Goal: Task Accomplishment & Management: Use online tool/utility

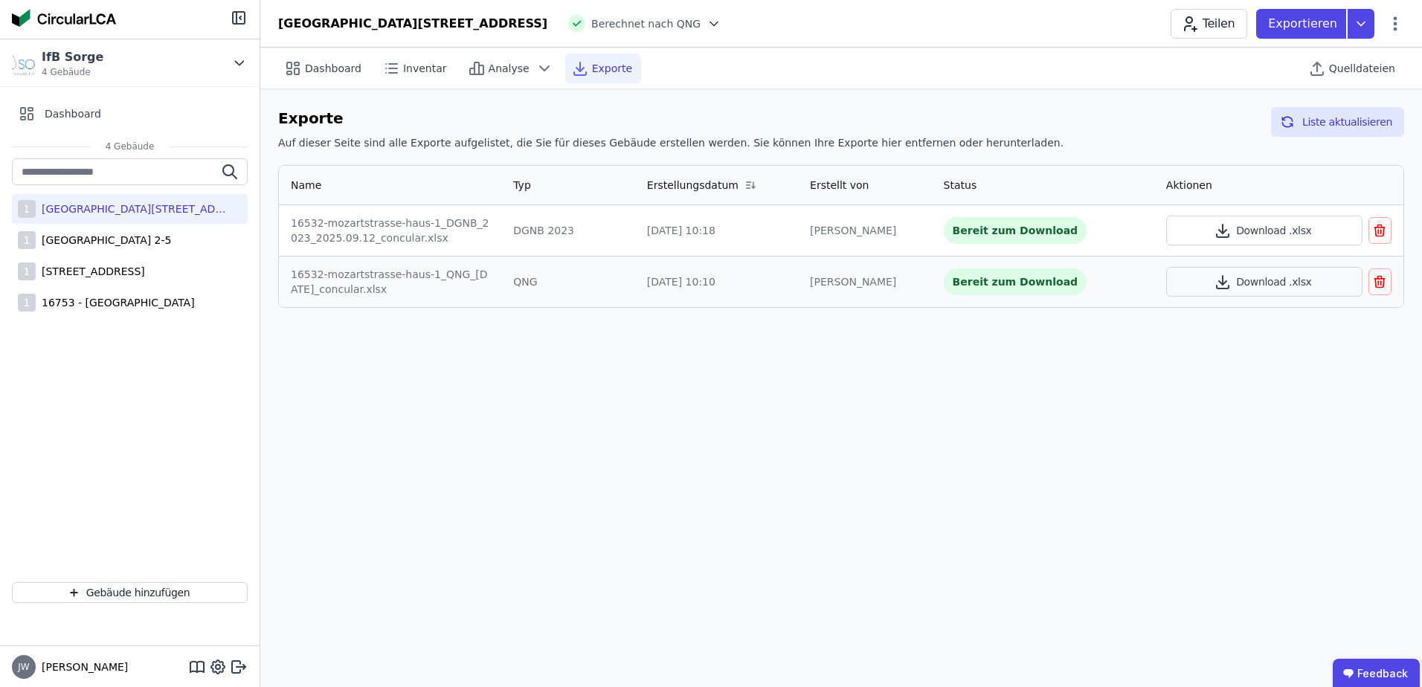
drag, startPoint x: 0, startPoint y: 0, endPoint x: 769, endPoint y: 469, distance: 901.1
click at [769, 469] on div "Dashboard Inventar Analyse Exporte Quelldateien Exporte Auf dieser Seite sind a…" at bounding box center [841, 368] width 1162 height 640
click at [144, 244] on div "[GEOGRAPHIC_DATA] 2-5" at bounding box center [103, 240] width 135 height 15
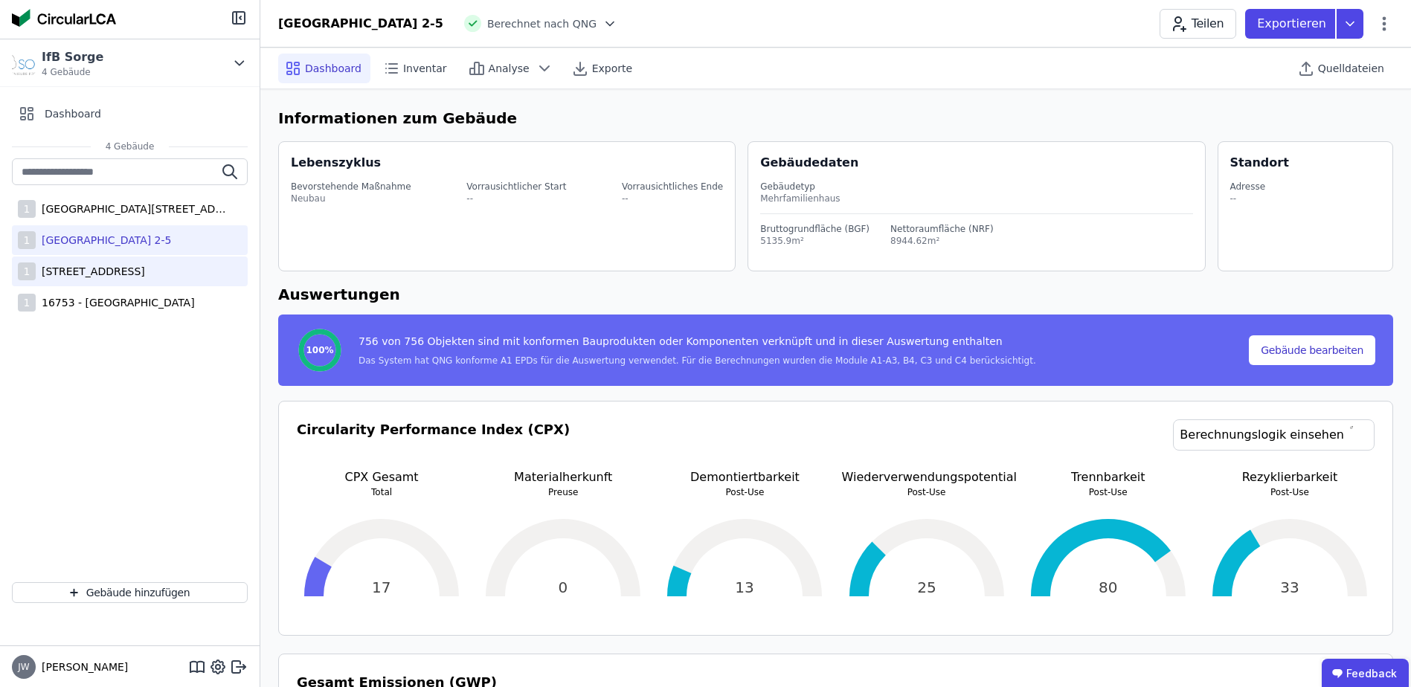
click at [141, 266] on div "[STREET_ADDRESS]" at bounding box center [90, 271] width 109 height 15
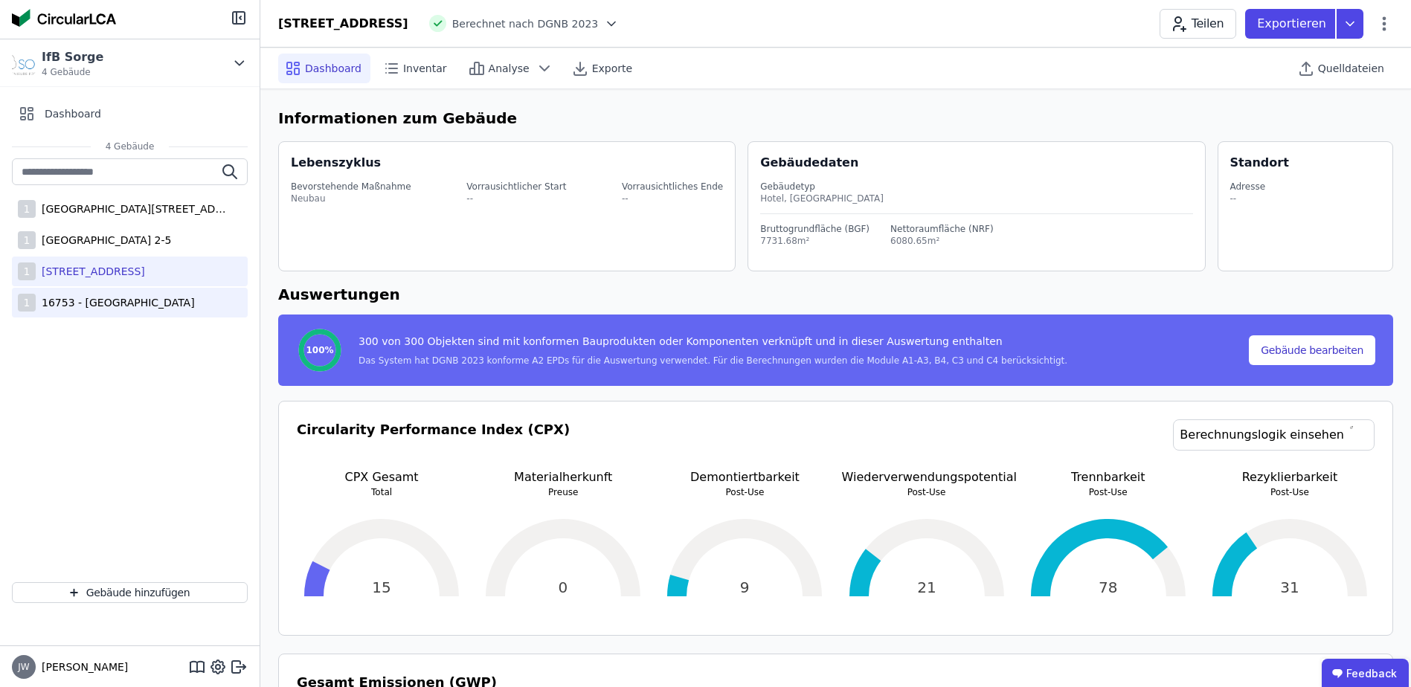
click at [80, 304] on div "16753 - [GEOGRAPHIC_DATA]" at bounding box center [115, 302] width 159 height 15
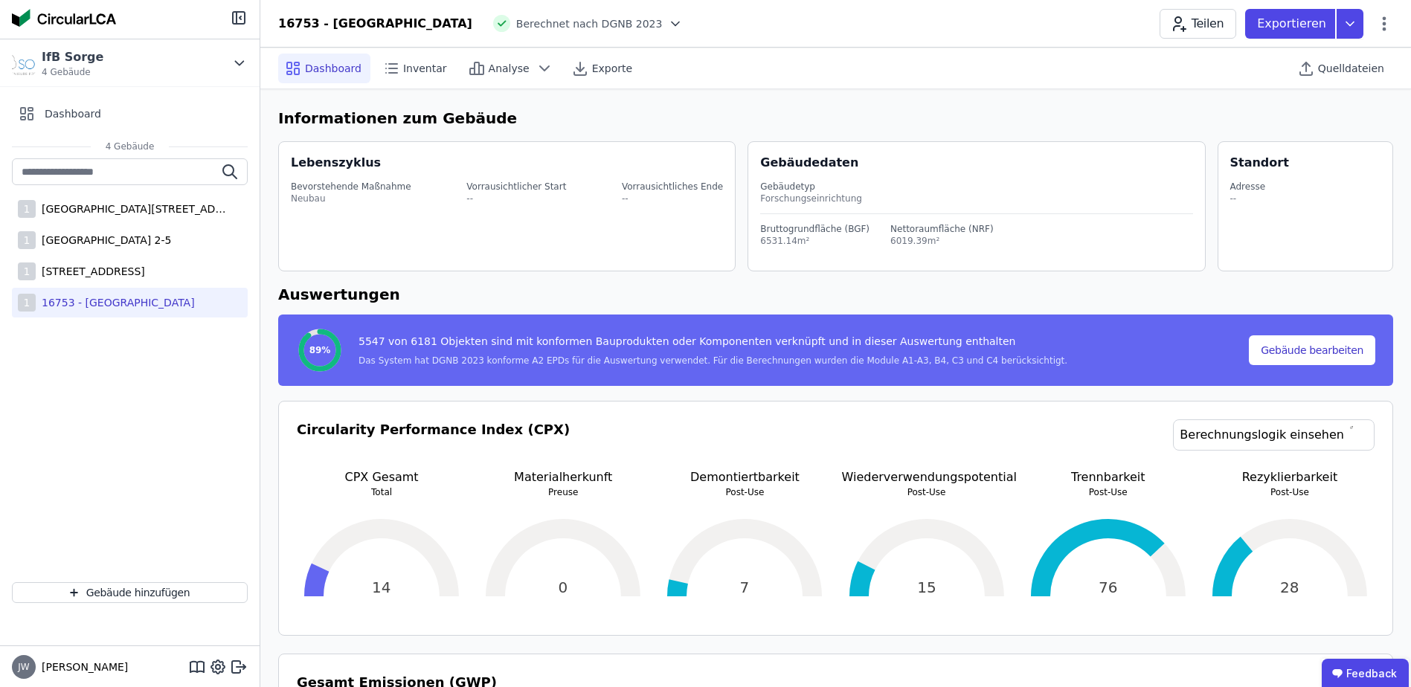
click at [86, 375] on div "1 [GEOGRAPHIC_DATA] 2-5 1 [GEOGRAPHIC_DATA] - [GEOGRAPHIC_DATA]" at bounding box center [130, 364] width 260 height 412
click at [103, 308] on div "16753 - [GEOGRAPHIC_DATA]" at bounding box center [115, 302] width 159 height 15
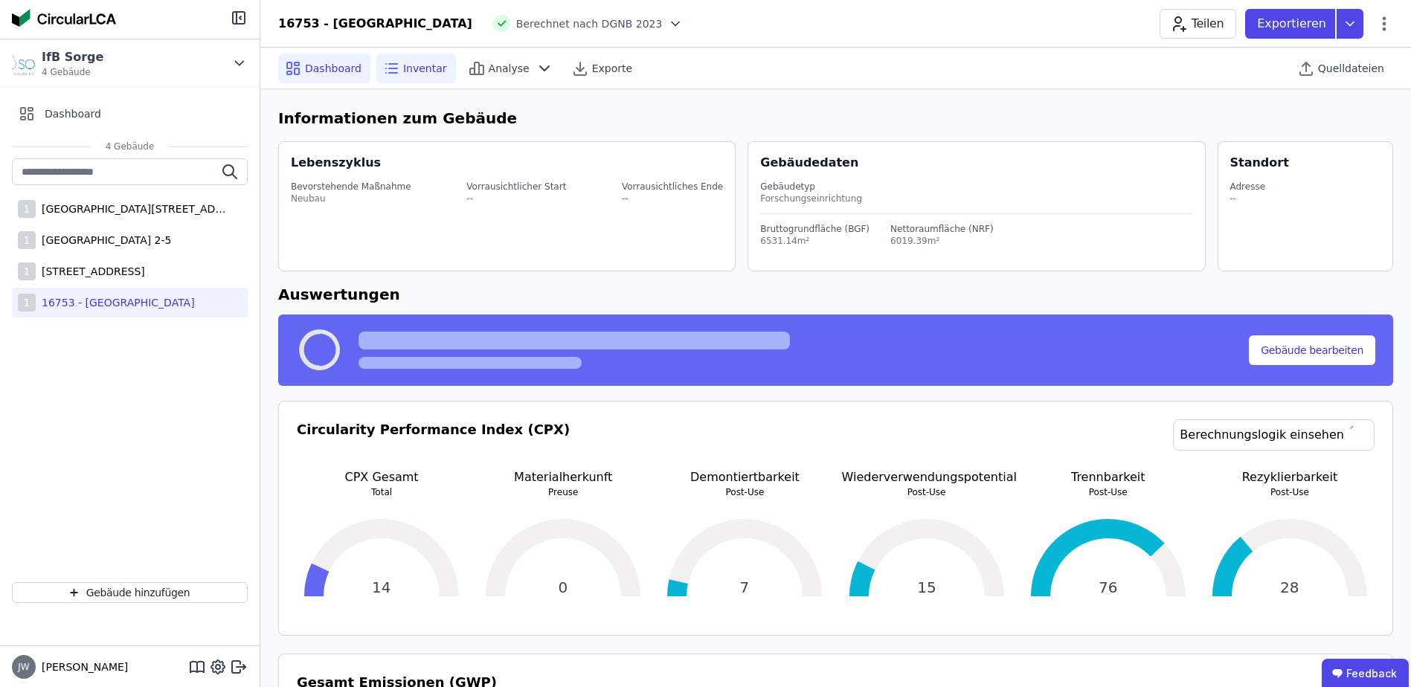
click at [407, 72] on span "Inventar" at bounding box center [425, 68] width 44 height 15
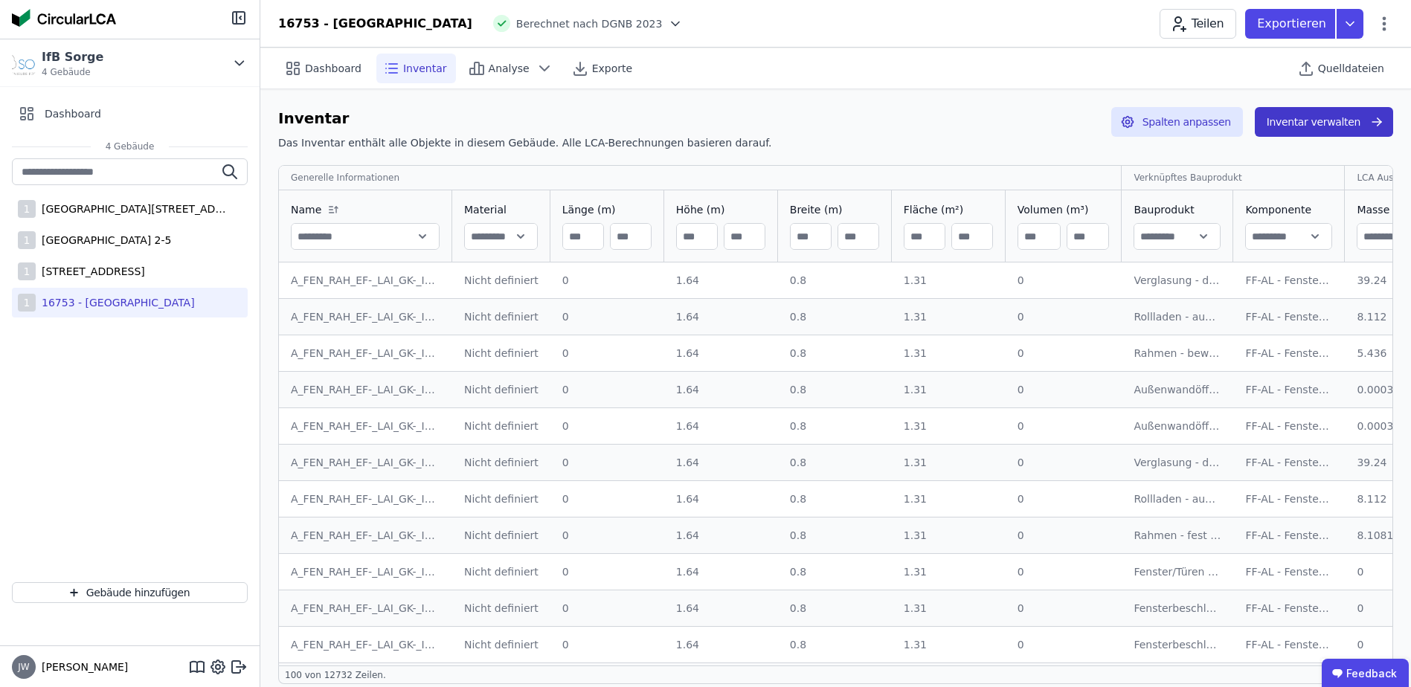
click at [1312, 126] on button "Inventar verwalten" at bounding box center [1324, 122] width 138 height 30
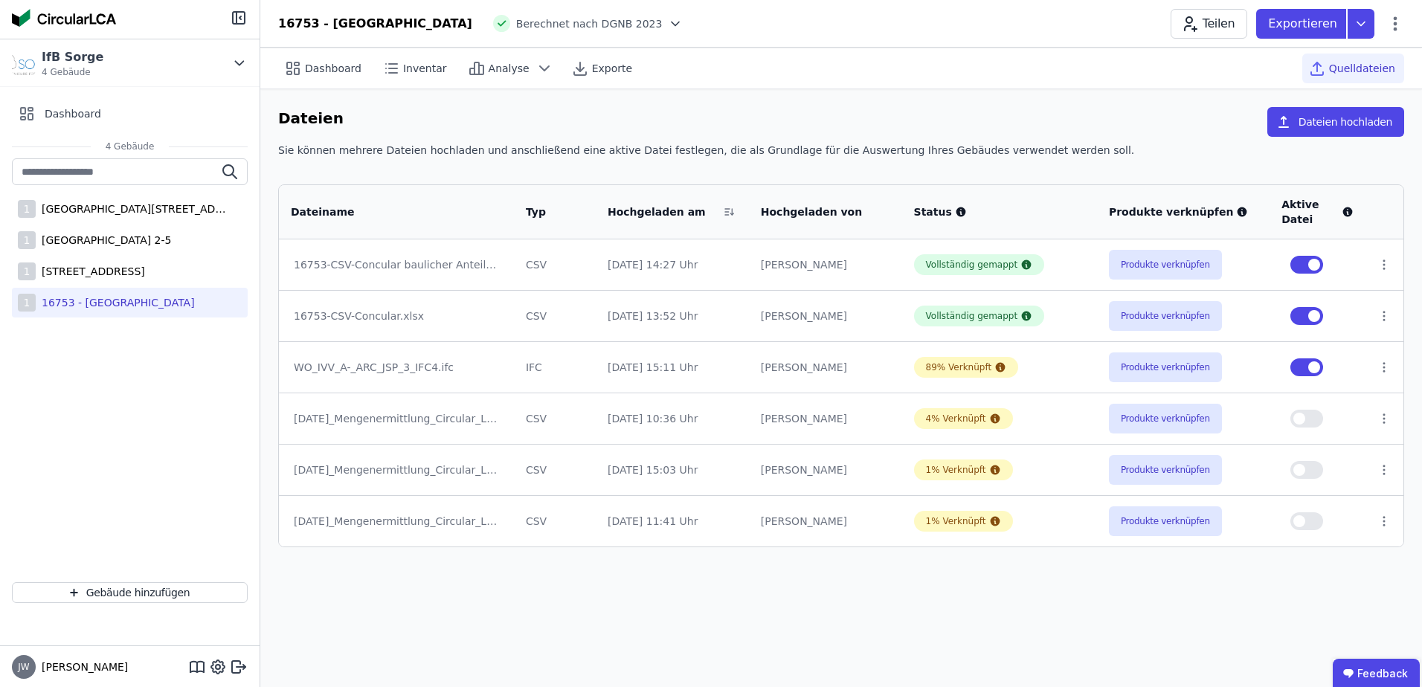
click at [1366, 411] on td at bounding box center [1385, 418] width 38 height 51
click at [1355, 286] on td at bounding box center [1318, 265] width 96 height 51
click at [1355, 273] on td at bounding box center [1318, 265] width 96 height 51
click at [1154, 270] on button "Produkte verknüpfen" at bounding box center [1165, 265] width 113 height 30
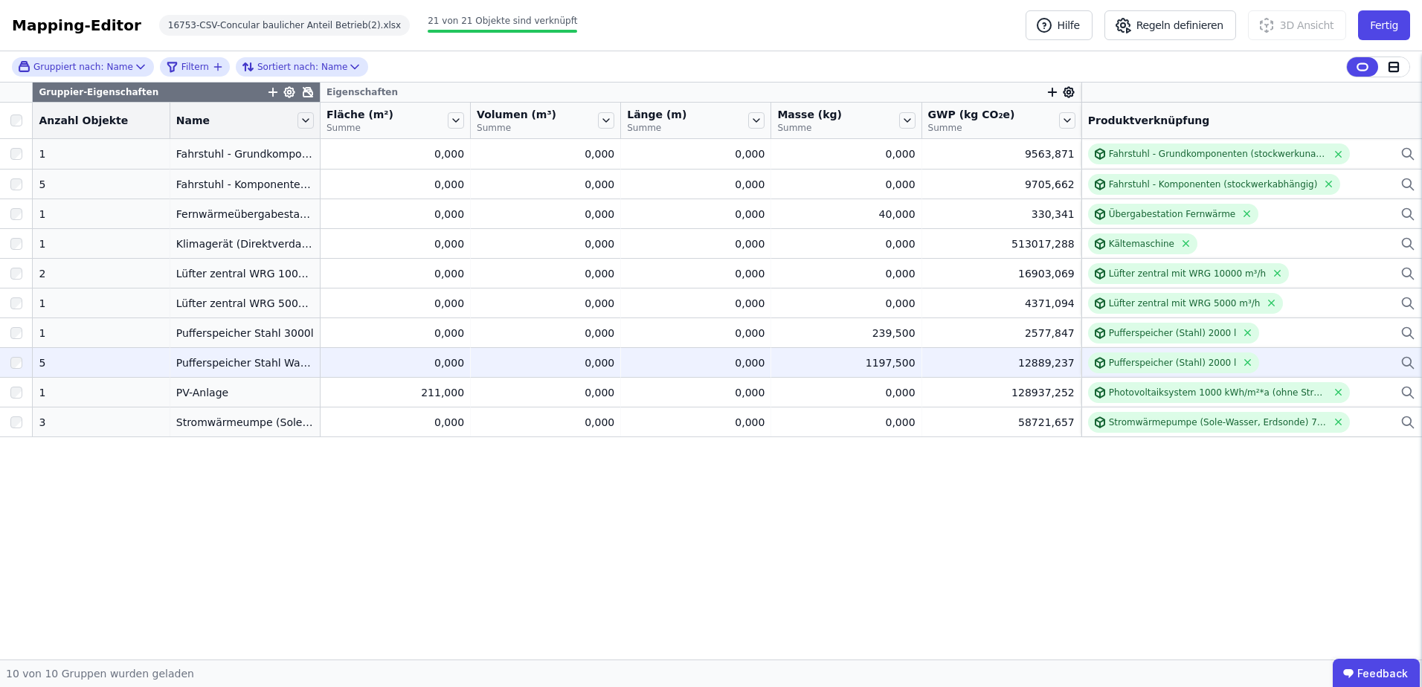
click at [1361, 362] on div "Pufferspeicher (Stahl) 2000 l" at bounding box center [1251, 363] width 327 height 21
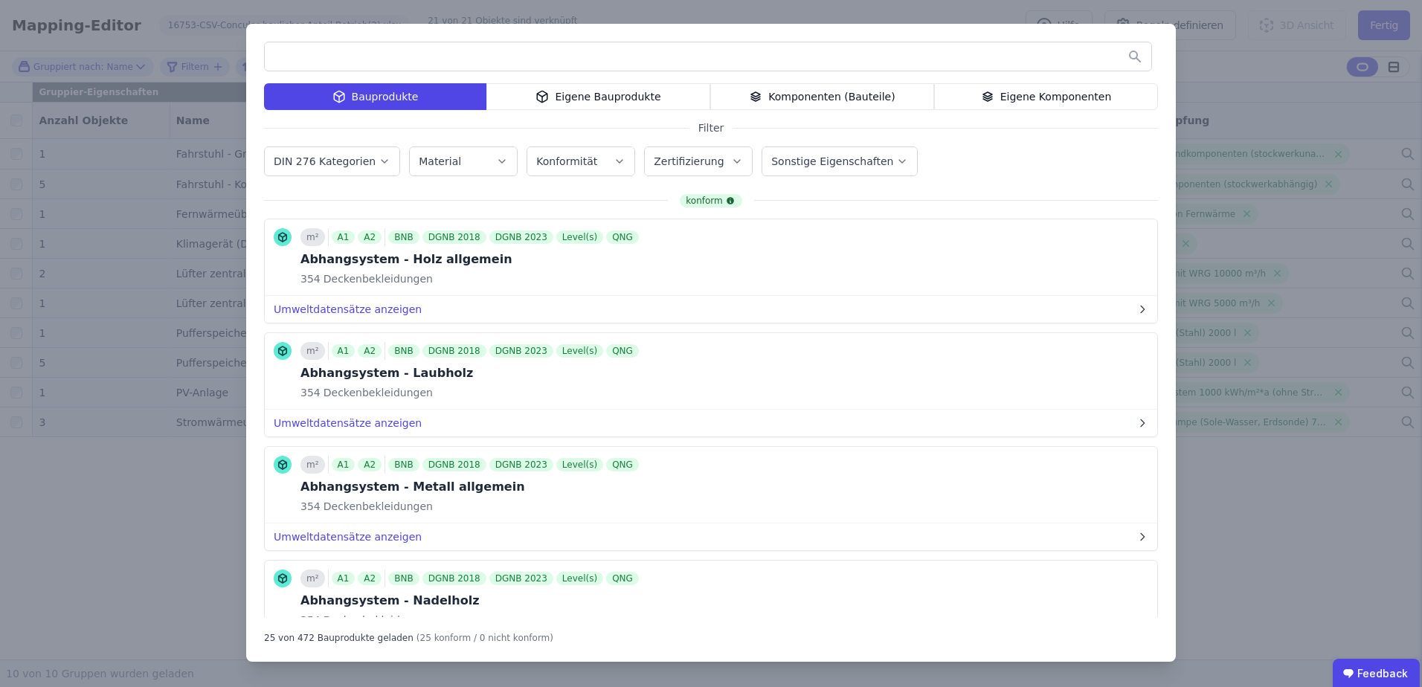
click at [479, 56] on input "text" at bounding box center [708, 56] width 887 height 27
type input "*"
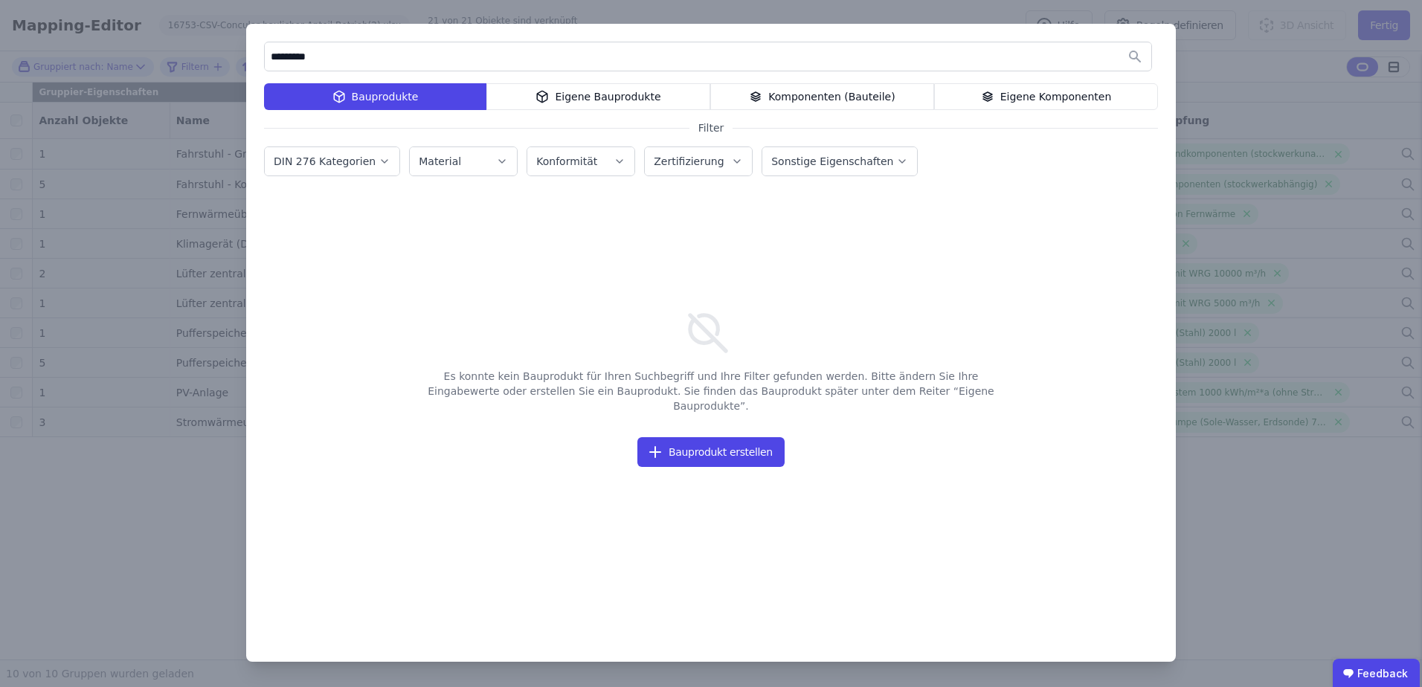
drag, startPoint x: 319, startPoint y: 54, endPoint x: 251, endPoint y: 53, distance: 67.7
click at [251, 53] on div "********* Bauprodukte Eigene Bauprodukte Komponenten (Bauteile) Eigene Komponen…" at bounding box center [711, 343] width 930 height 638
drag, startPoint x: 326, startPoint y: 60, endPoint x: 267, endPoint y: 52, distance: 59.2
click at [267, 52] on input "**********" at bounding box center [708, 56] width 887 height 27
drag, startPoint x: 310, startPoint y: 65, endPoint x: 246, endPoint y: 57, distance: 64.4
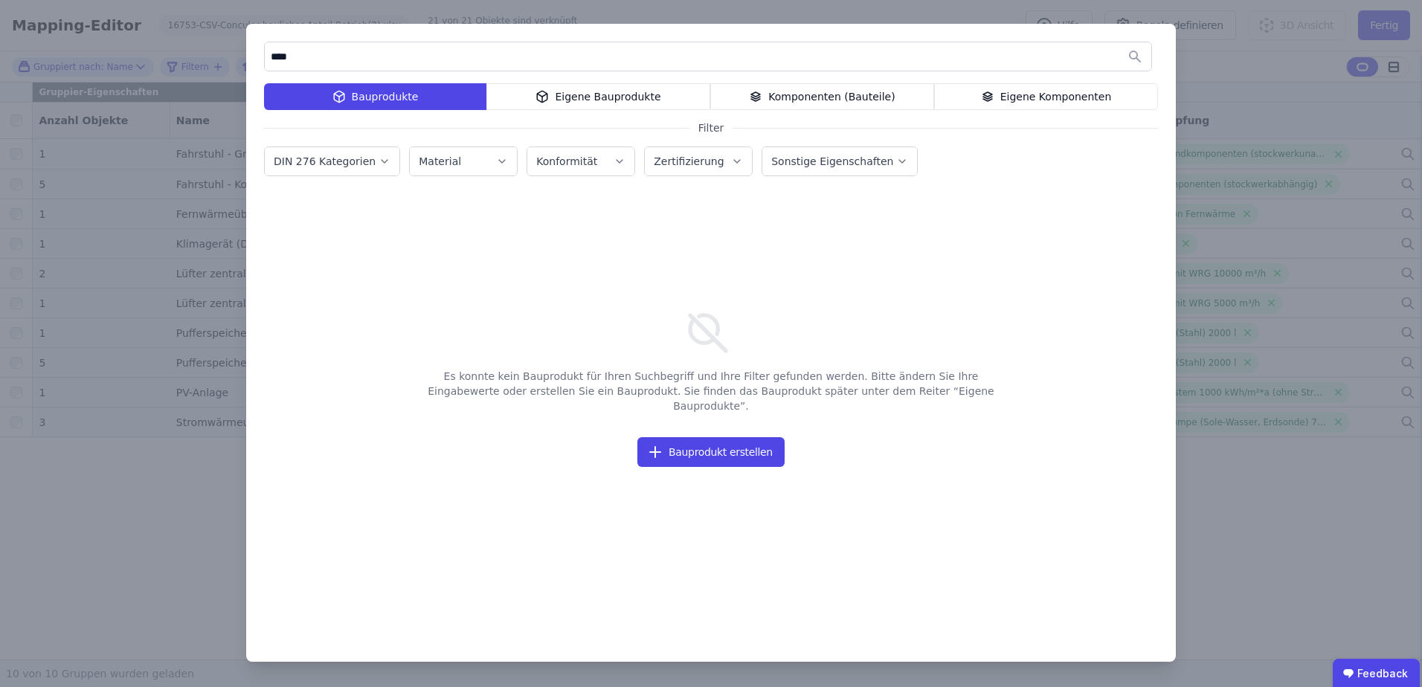
click at [246, 57] on div "**** Bauprodukte Eigene Bauprodukte Komponenten (Bauteile) Eigene Komponenten F…" at bounding box center [711, 343] width 930 height 638
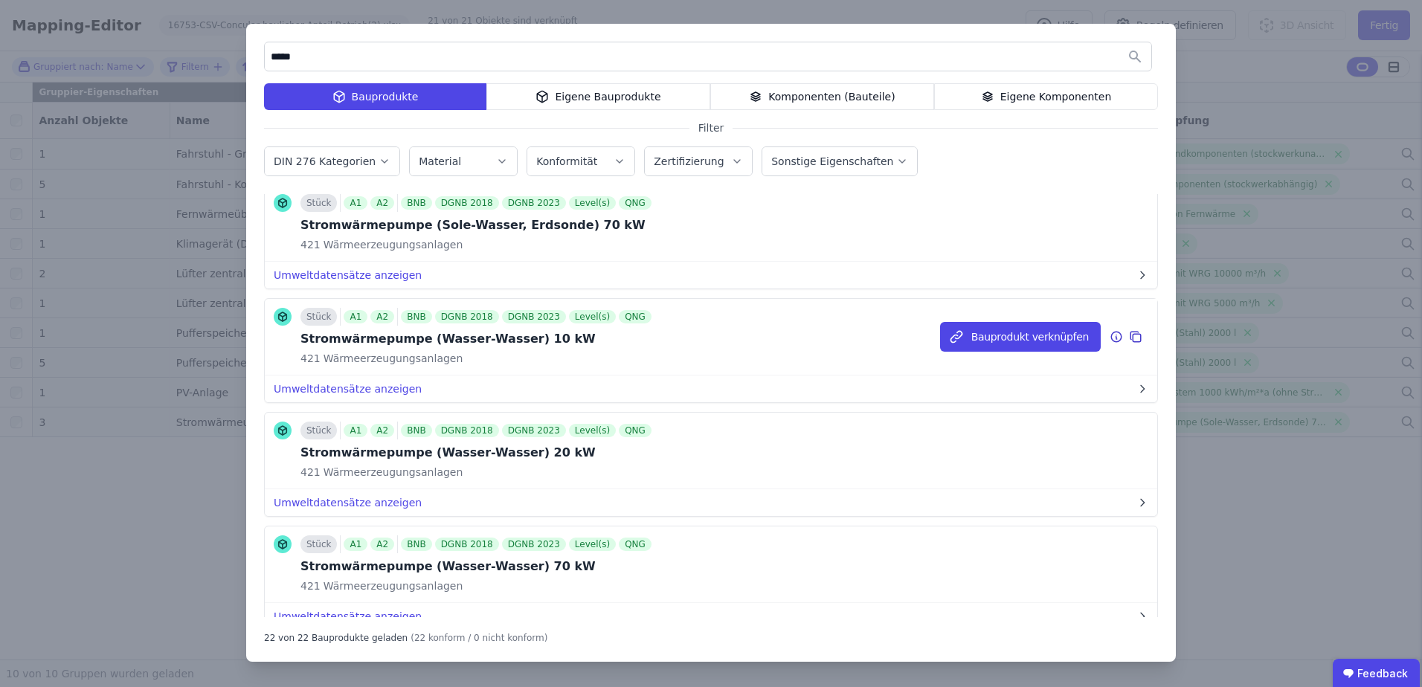
scroll to position [2126, 0]
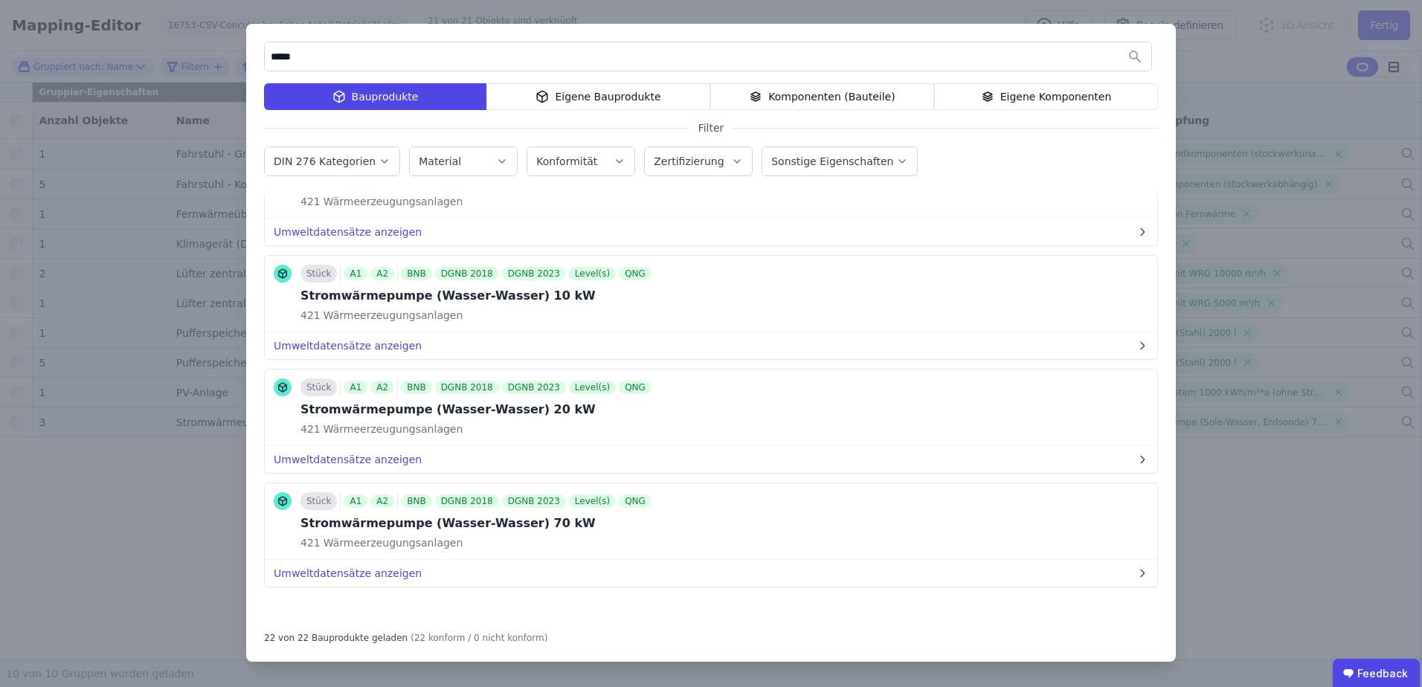
type input "*****"
click at [1224, 71] on div "***** Bauprodukte Eigene Bauprodukte Komponenten (Bauteile) Eigene Komponenten …" at bounding box center [711, 343] width 1422 height 687
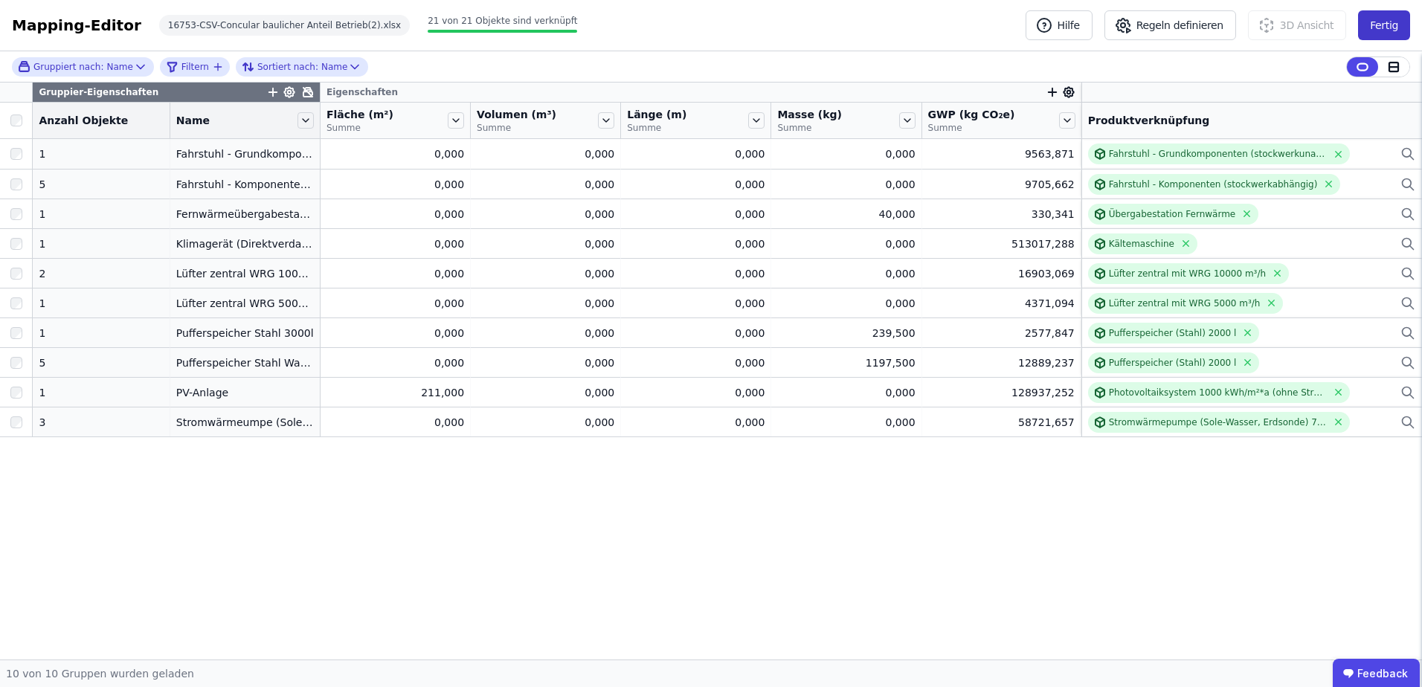
click at [1375, 28] on button "Fertig" at bounding box center [1384, 25] width 52 height 30
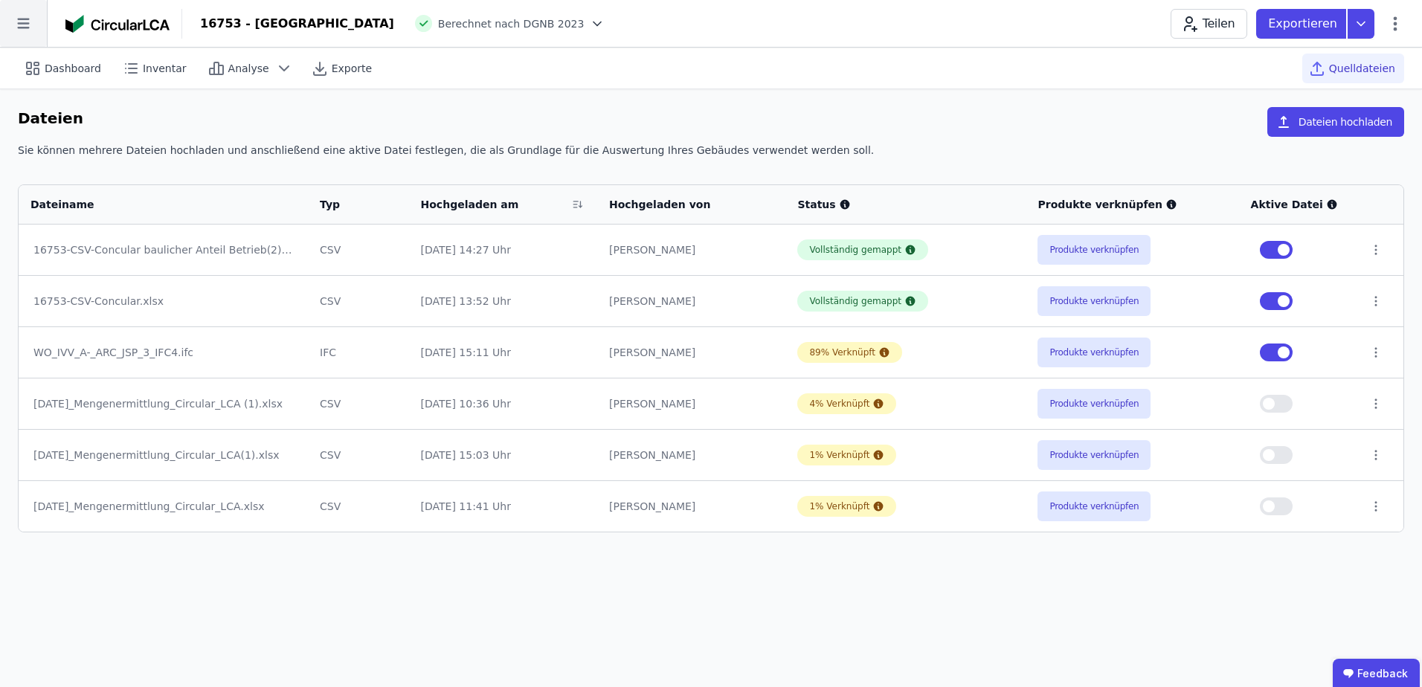
click at [17, 25] on icon at bounding box center [23, 23] width 47 height 47
